Goal: Information Seeking & Learning: Learn about a topic

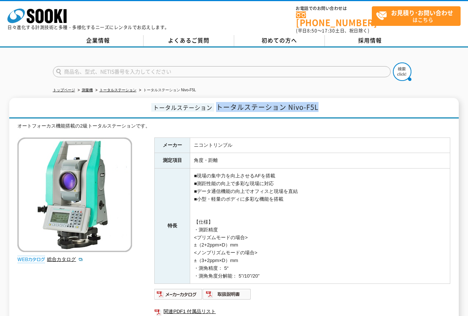
drag, startPoint x: 326, startPoint y: 103, endPoint x: 218, endPoint y: 103, distance: 108.3
click at [218, 103] on h1 "トータルステーション トータルステーション Nivo-F5L" at bounding box center [233, 108] width 449 height 21
copy span "トータルステーション Nivo-F5L"
drag, startPoint x: 362, startPoint y: 135, endPoint x: 339, endPoint y: 110, distance: 34.5
click at [362, 138] on td "ニコントリンブル" at bounding box center [320, 146] width 260 height 16
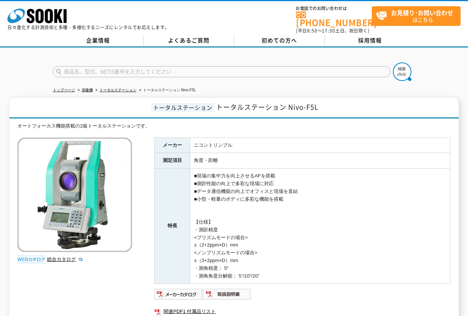
click at [339, 110] on h1 "トータルステーション トータルステーション Nivo-F5L" at bounding box center [233, 108] width 449 height 21
drag, startPoint x: 329, startPoint y: 98, endPoint x: 218, endPoint y: 100, distance: 110.9
click at [218, 100] on h1 "トータルステーション トータルステーション Nivo-F5L" at bounding box center [233, 108] width 449 height 21
copy span "トータルステーション Nivo-F5L"
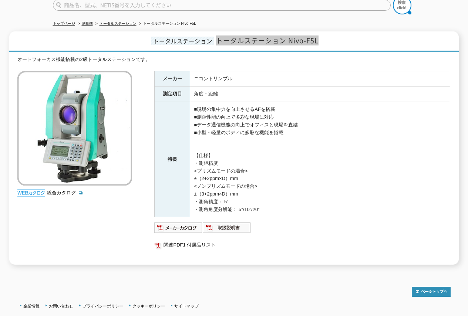
scroll to position [42, 0]
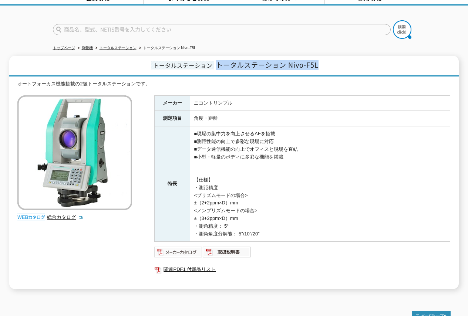
click at [177, 247] on img at bounding box center [178, 252] width 48 height 12
click at [307, 154] on td "■現場の集中力を向上させるAFを搭載 ■測距性能の向上で多彩な現場に対応 ■データ通信機能の向上でオフィスと現場を直結 ■小型・軽量のボディに多彩な機能を搭載…" at bounding box center [320, 183] width 260 height 115
click at [383, 178] on td "■現場の集中力を向上させるAFを搭載 ■測距性能の向上で多彩な現場に対応 ■データ通信機能の向上でオフィスと現場を直結 ■小型・軽量のボディに多彩な機能を搭載…" at bounding box center [320, 183] width 260 height 115
click at [317, 80] on div "オートフォーカス機能搭載の2級トータルステーションです。" at bounding box center [233, 84] width 433 height 8
drag, startPoint x: 325, startPoint y: 58, endPoint x: 217, endPoint y: 58, distance: 108.0
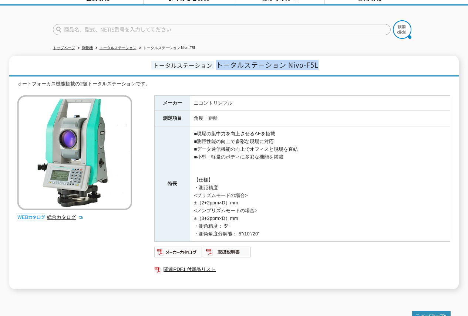
click at [217, 58] on h1 "トータルステーション トータルステーション Nivo-F5L" at bounding box center [233, 66] width 449 height 21
copy span "トータルステーション Nivo-F5L"
